Goal: Information Seeking & Learning: Check status

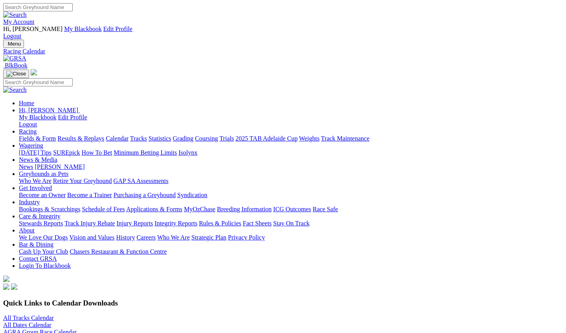
click at [102, 135] on link "Results & Replays" at bounding box center [80, 138] width 47 height 7
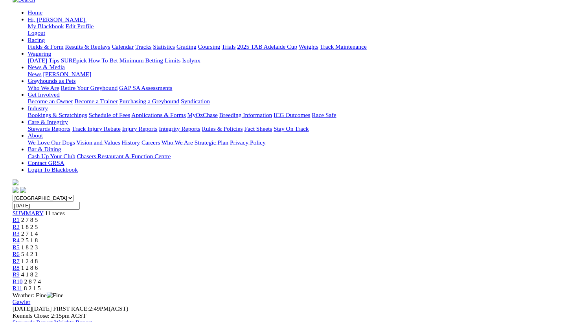
scroll to position [90, 0]
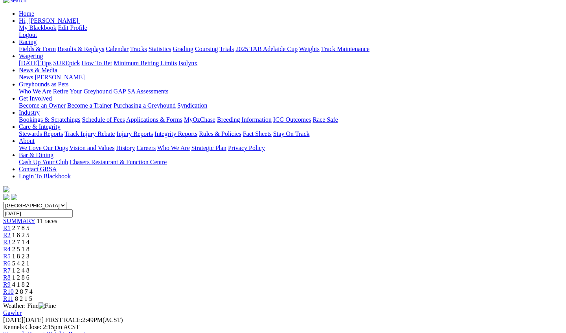
click at [45, 331] on link "Stewards Report" at bounding box center [24, 334] width 42 height 7
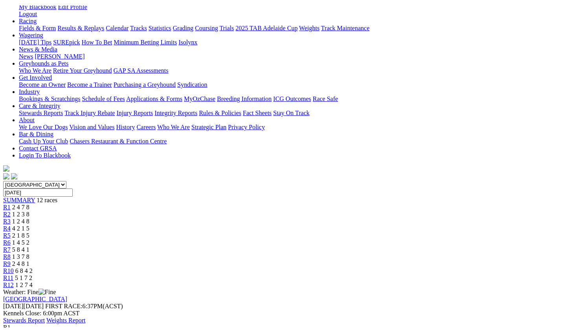
scroll to position [116, 0]
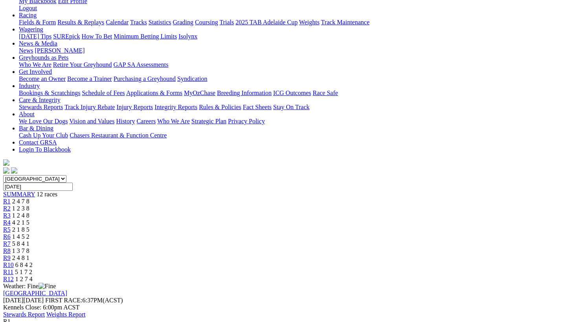
click at [45, 311] on link "Stewards Report" at bounding box center [24, 314] width 42 height 7
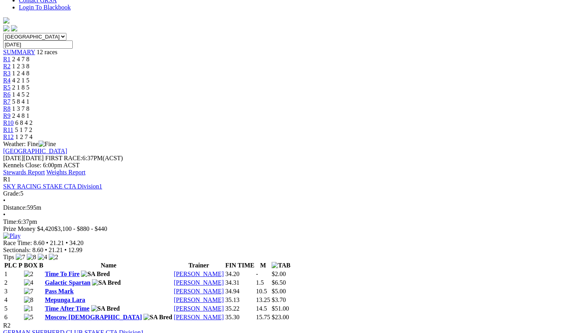
scroll to position [216, 0]
